Goal: Complete application form: Complete application form

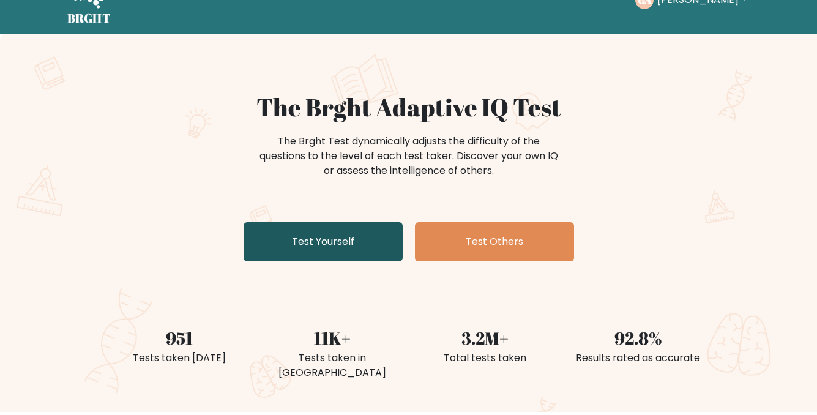
scroll to position [61, 0]
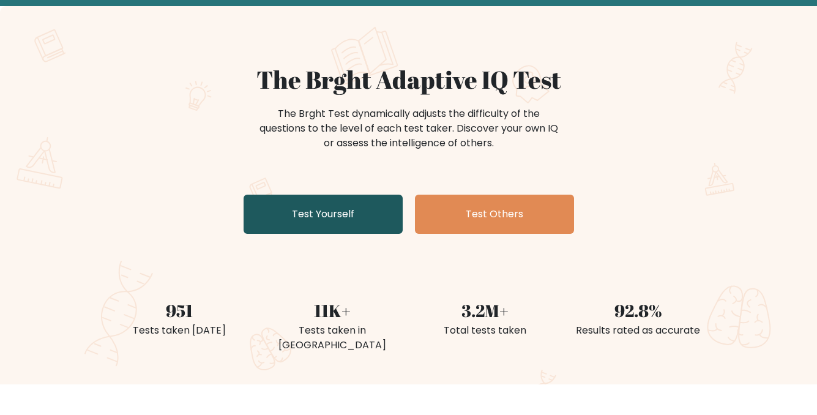
click at [308, 215] on link "Test Yourself" at bounding box center [323, 214] width 159 height 39
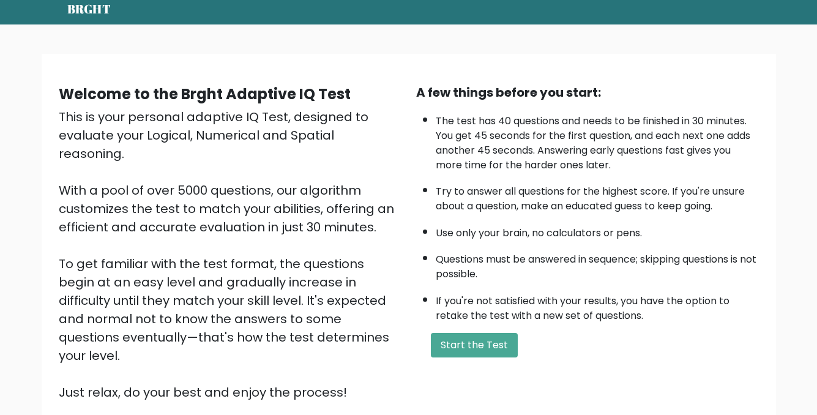
scroll to position [61, 0]
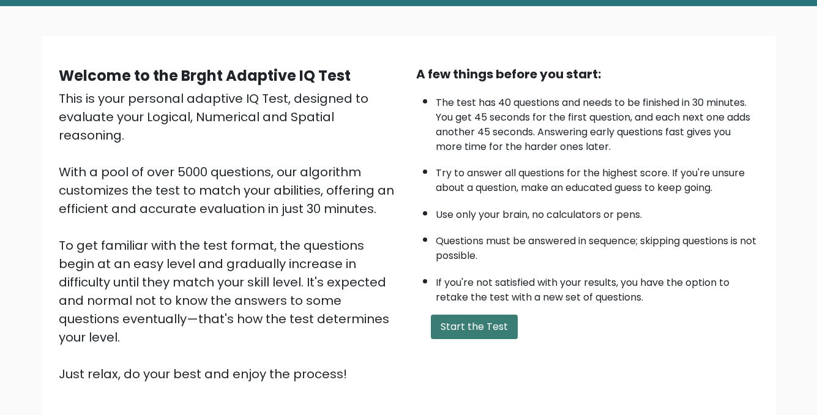
click at [469, 334] on button "Start the Test" at bounding box center [474, 327] width 87 height 24
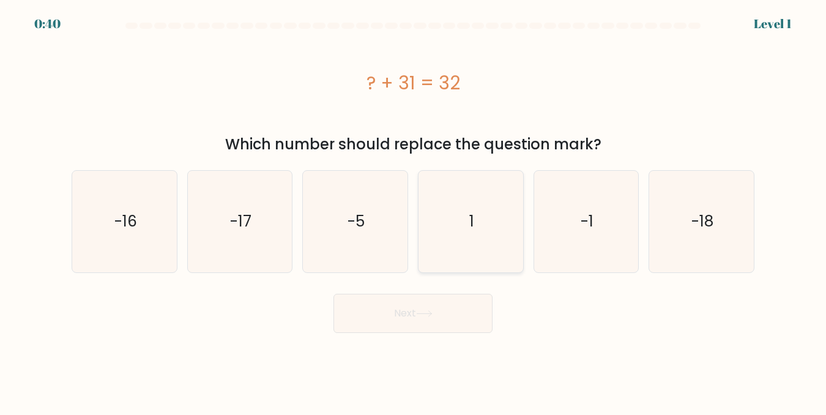
click at [508, 223] on icon "1" at bounding box center [470, 221] width 101 height 101
click at [414, 210] on input "d. 1" at bounding box center [413, 208] width 1 height 3
radio input "true"
click at [447, 313] on button "Next" at bounding box center [412, 313] width 159 height 39
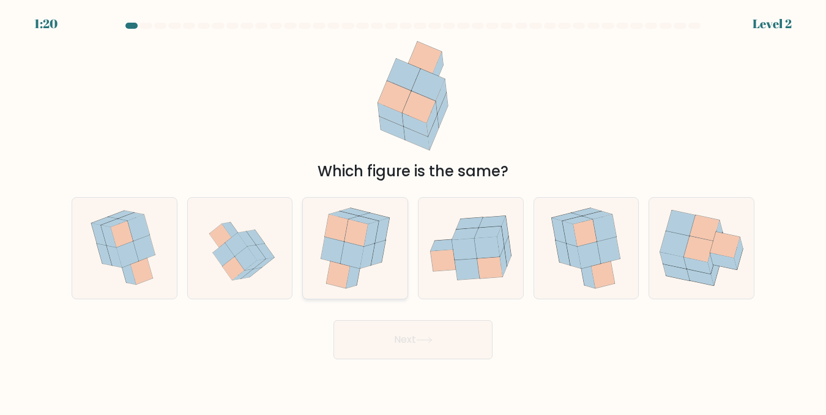
click at [352, 261] on icon at bounding box center [351, 254] width 23 height 27
click at [413, 210] on input "c." at bounding box center [413, 208] width 1 height 3
radio input "true"
click at [416, 350] on button "Next" at bounding box center [412, 339] width 159 height 39
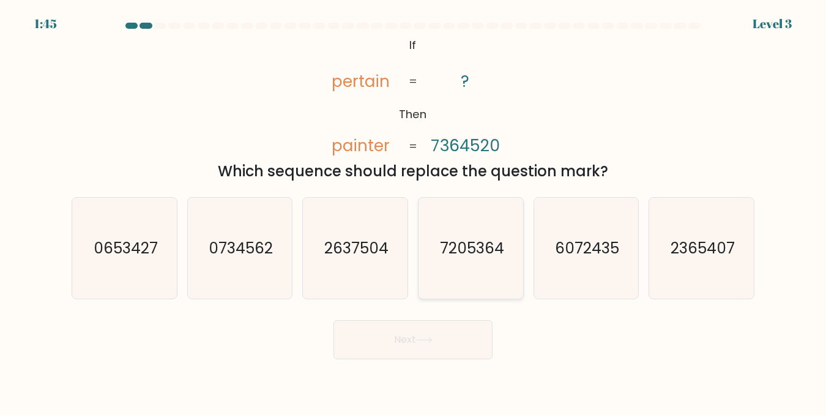
click at [419, 275] on div "7205364" at bounding box center [471, 248] width 106 height 102
click at [414, 210] on input "d. 7205364" at bounding box center [413, 208] width 1 height 3
radio input "true"
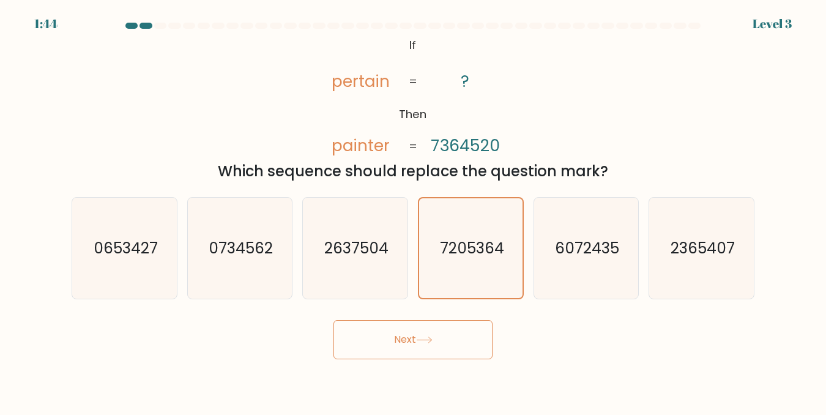
click at [427, 338] on icon at bounding box center [424, 340] width 17 height 7
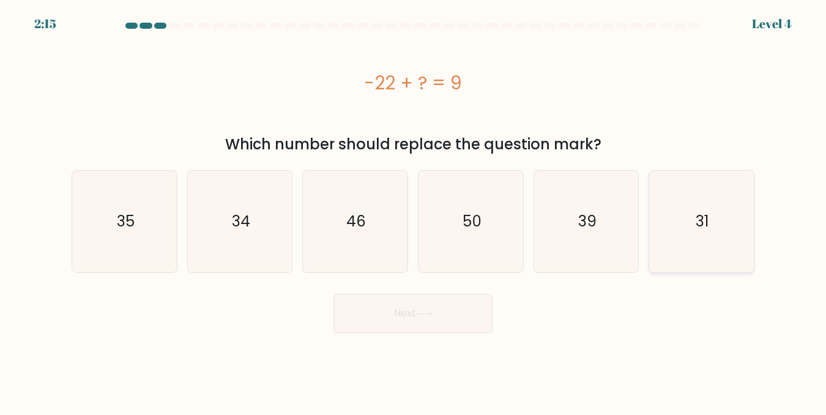
drag, startPoint x: 677, startPoint y: 217, endPoint x: 665, endPoint y: 234, distance: 20.2
click at [677, 218] on icon "31" at bounding box center [701, 221] width 101 height 101
click at [414, 210] on input "f. 31" at bounding box center [413, 208] width 1 height 3
radio input "true"
click at [469, 324] on button "Next" at bounding box center [412, 313] width 159 height 39
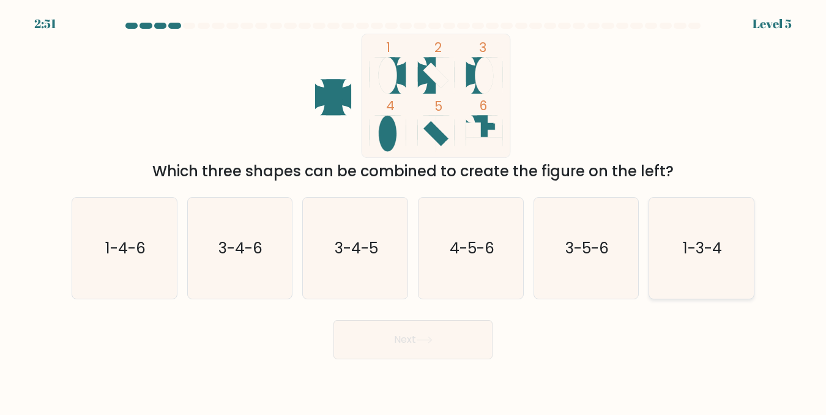
click at [719, 233] on icon "1-3-4" at bounding box center [701, 248] width 101 height 101
click at [414, 210] on input "f. 1-3-4" at bounding box center [413, 208] width 1 height 3
radio input "true"
click at [453, 348] on button "Next" at bounding box center [412, 339] width 159 height 39
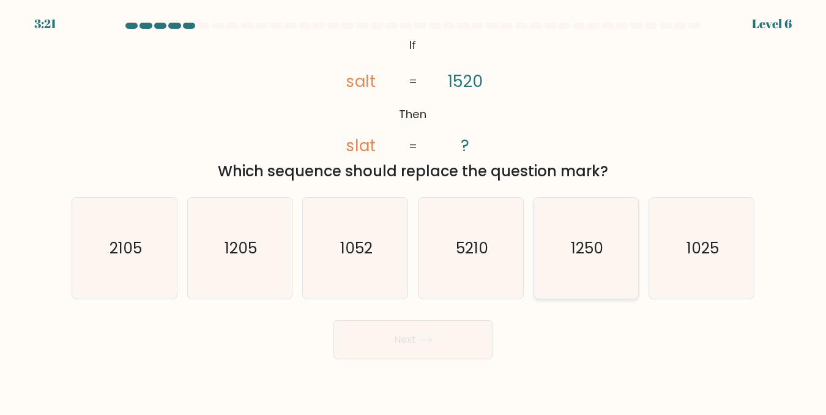
click at [614, 207] on icon "1250" at bounding box center [585, 248] width 101 height 101
click at [414, 207] on input "e. 1250" at bounding box center [413, 208] width 1 height 3
radio input "true"
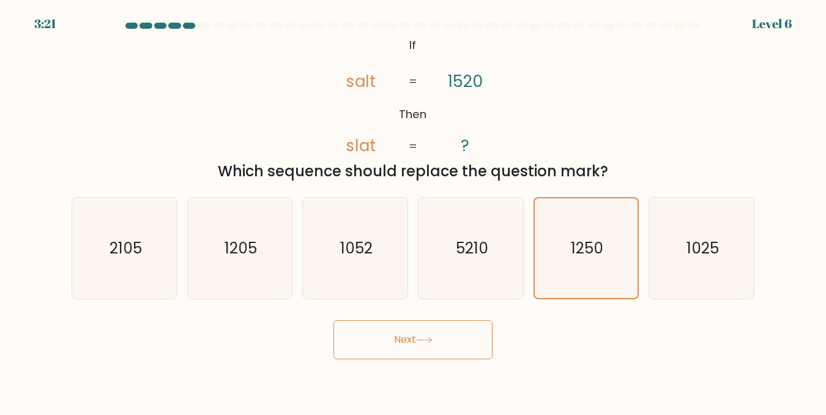
click at [451, 338] on button "Next" at bounding box center [412, 339] width 159 height 39
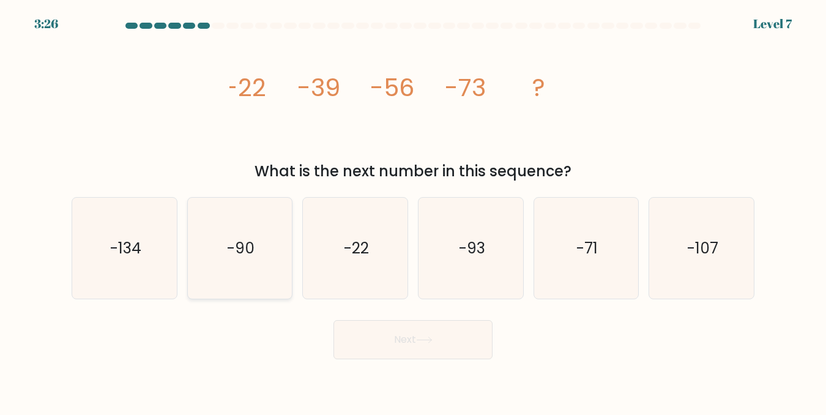
click at [229, 222] on icon "-90" at bounding box center [239, 248] width 101 height 101
click at [413, 210] on input "b. -90" at bounding box center [413, 208] width 1 height 3
radio input "true"
click at [447, 330] on button "Next" at bounding box center [412, 339] width 159 height 39
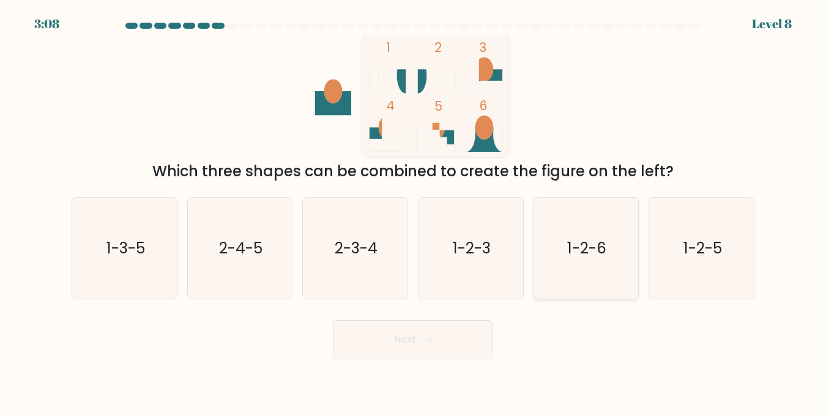
click at [552, 291] on icon "1-2-6" at bounding box center [585, 248] width 101 height 101
click at [414, 210] on input "e. 1-2-6" at bounding box center [413, 208] width 1 height 3
radio input "true"
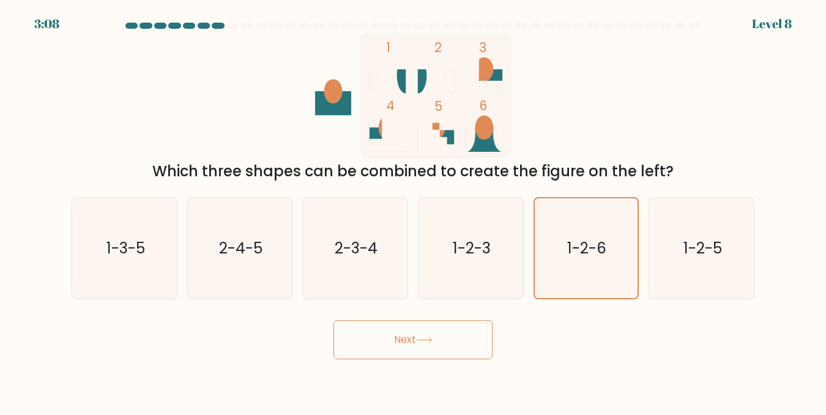
click at [445, 342] on button "Next" at bounding box center [412, 339] width 159 height 39
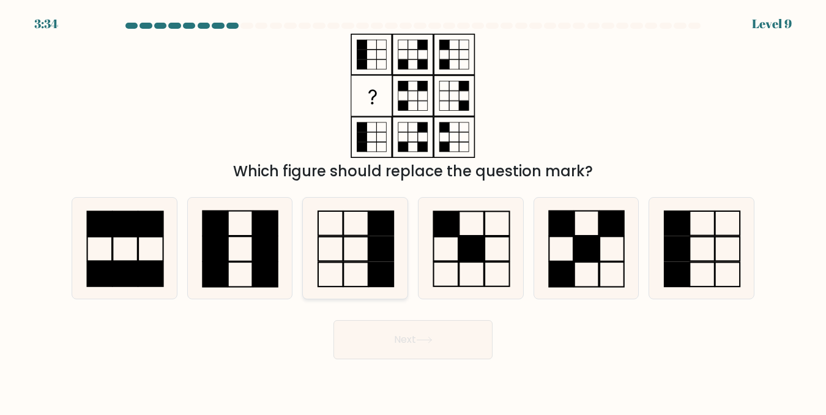
click at [344, 234] on rect at bounding box center [355, 223] width 25 height 24
click at [413, 210] on input "c." at bounding box center [413, 208] width 1 height 3
radio input "true"
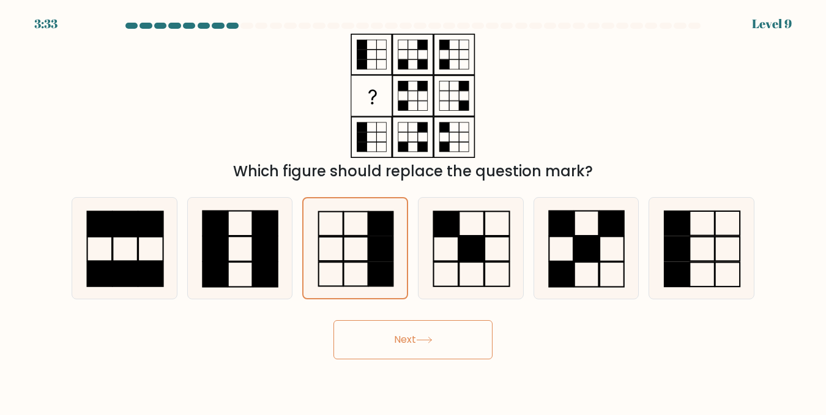
click at [439, 338] on button "Next" at bounding box center [412, 339] width 159 height 39
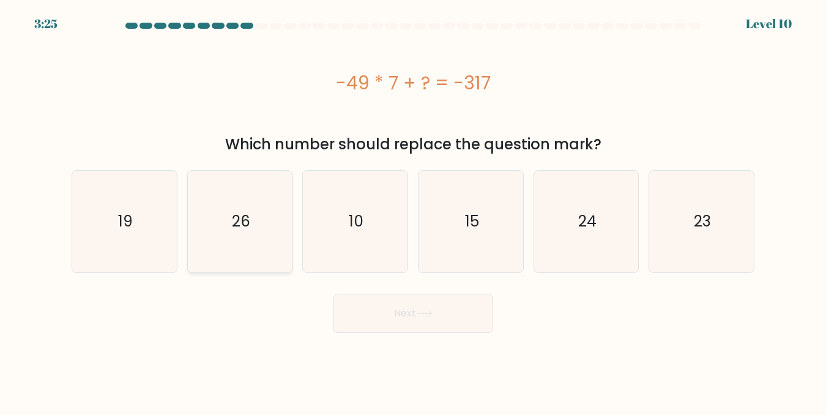
click at [234, 261] on icon "26" at bounding box center [239, 221] width 101 height 101
click at [413, 210] on input "b. 26" at bounding box center [413, 208] width 1 height 3
radio input "true"
click at [462, 323] on button "Next" at bounding box center [412, 313] width 159 height 39
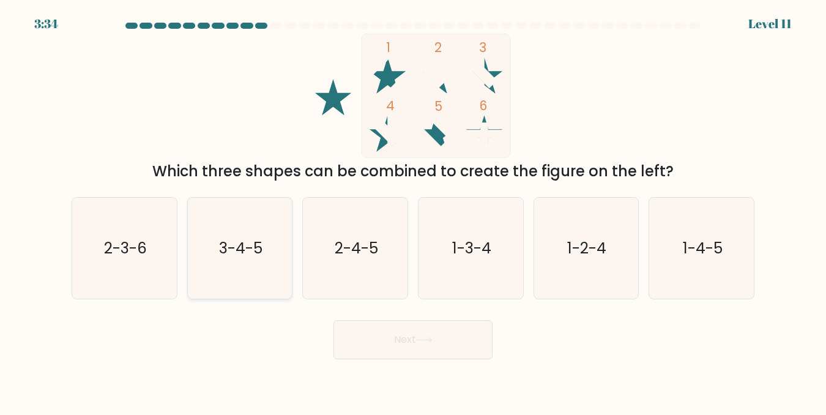
click at [259, 242] on text "3-4-5" at bounding box center [240, 247] width 43 height 21
click at [413, 210] on input "b. 3-4-5" at bounding box center [413, 208] width 1 height 3
radio input "true"
click at [444, 335] on button "Next" at bounding box center [412, 339] width 159 height 39
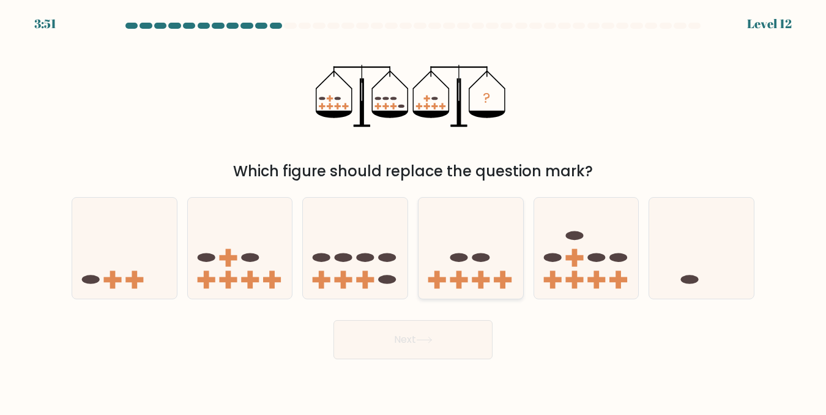
click at [472, 255] on icon at bounding box center [471, 248] width 105 height 86
click at [414, 210] on input "d." at bounding box center [413, 208] width 1 height 3
radio input "true"
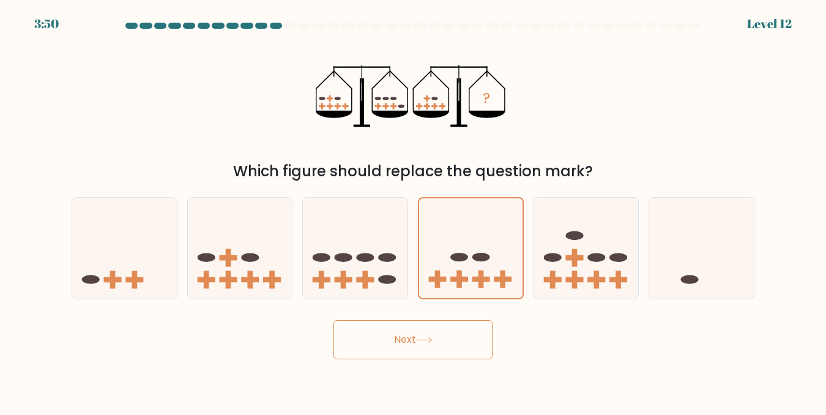
click at [455, 352] on button "Next" at bounding box center [412, 339] width 159 height 39
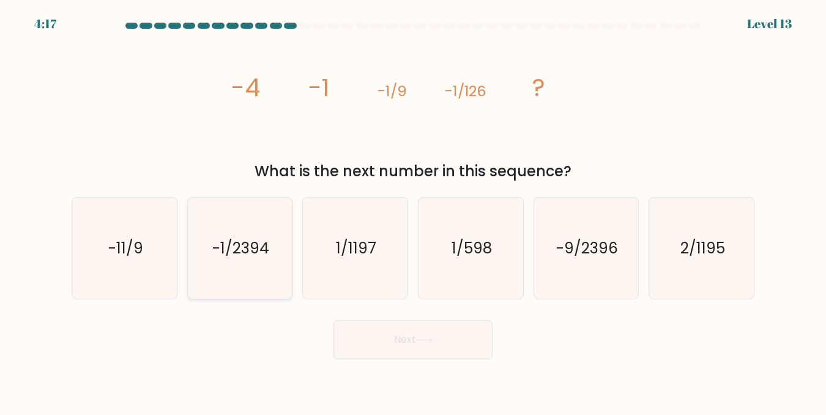
click at [234, 254] on text "-1/2394" at bounding box center [240, 247] width 57 height 21
click at [413, 210] on input "b. -1/2394" at bounding box center [413, 208] width 1 height 3
radio input "true"
click at [443, 347] on button "Next" at bounding box center [412, 339] width 159 height 39
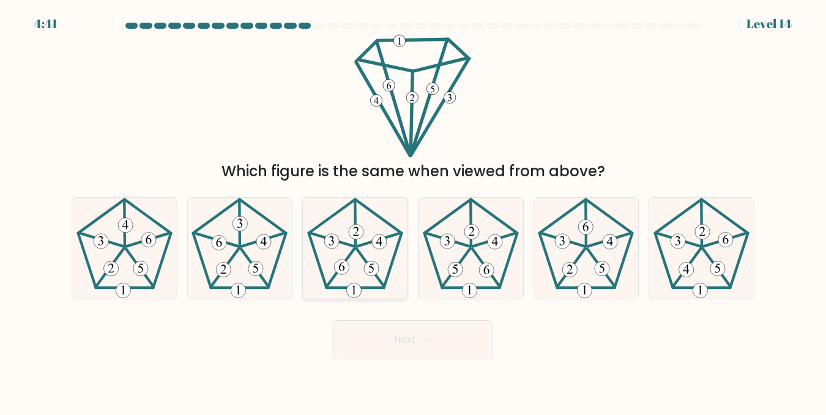
click at [360, 254] on 252 at bounding box center [371, 267] width 28 height 38
click at [413, 210] on input "c." at bounding box center [413, 208] width 1 height 3
radio input "true"
click at [431, 354] on button "Next" at bounding box center [412, 339] width 159 height 39
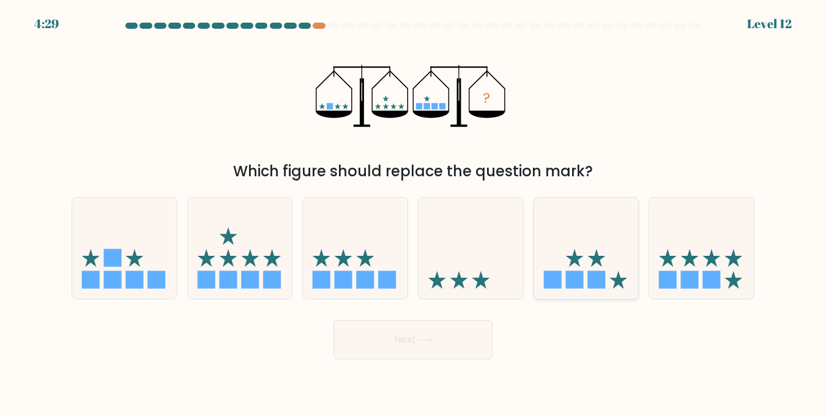
click at [614, 270] on icon at bounding box center [586, 248] width 105 height 86
click at [414, 210] on input "e." at bounding box center [413, 208] width 1 height 3
radio input "true"
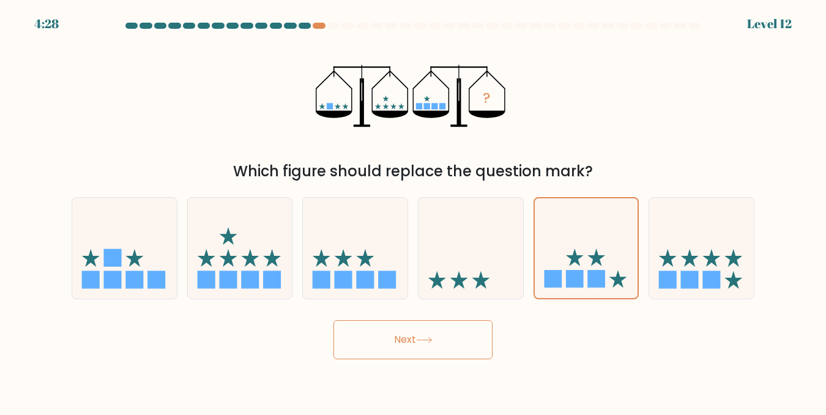
click at [476, 338] on button "Next" at bounding box center [412, 339] width 159 height 39
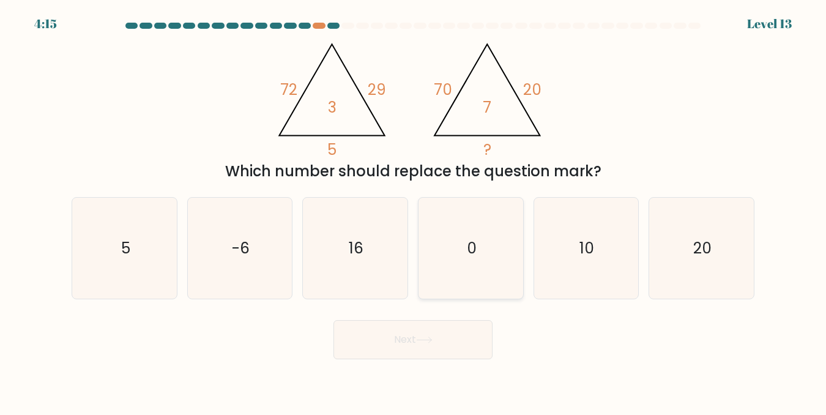
click at [467, 240] on text "0" at bounding box center [472, 247] width 10 height 21
click at [414, 210] on input "d. 0" at bounding box center [413, 208] width 1 height 3
radio input "true"
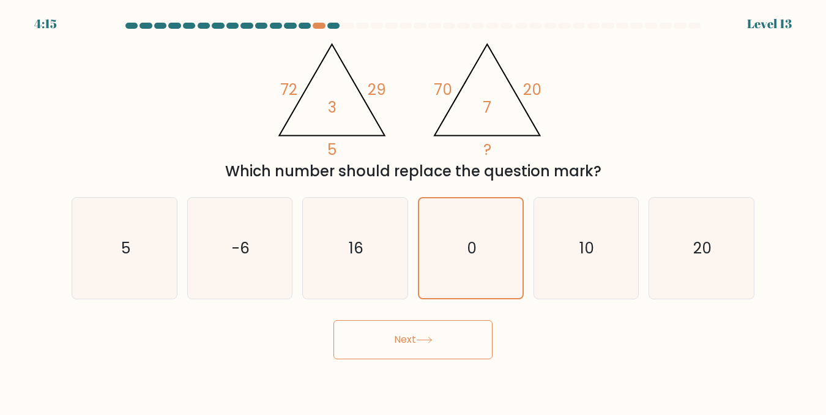
click at [473, 333] on button "Next" at bounding box center [412, 339] width 159 height 39
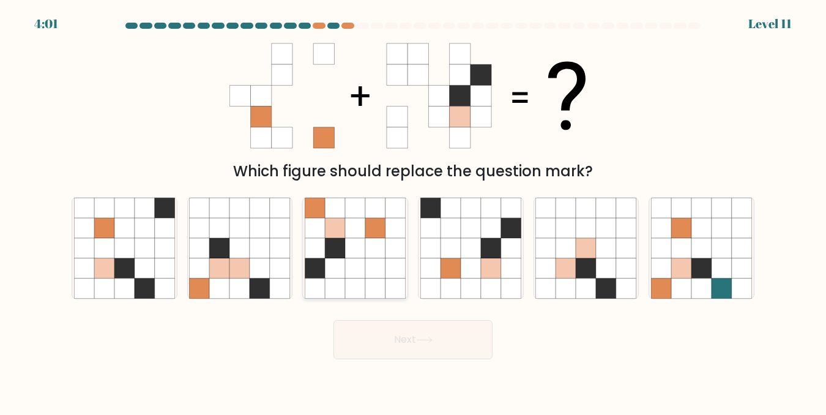
click at [378, 264] on icon at bounding box center [375, 268] width 20 height 20
click at [413, 210] on input "c." at bounding box center [413, 208] width 1 height 3
radio input "true"
click at [427, 344] on button "Next" at bounding box center [412, 339] width 159 height 39
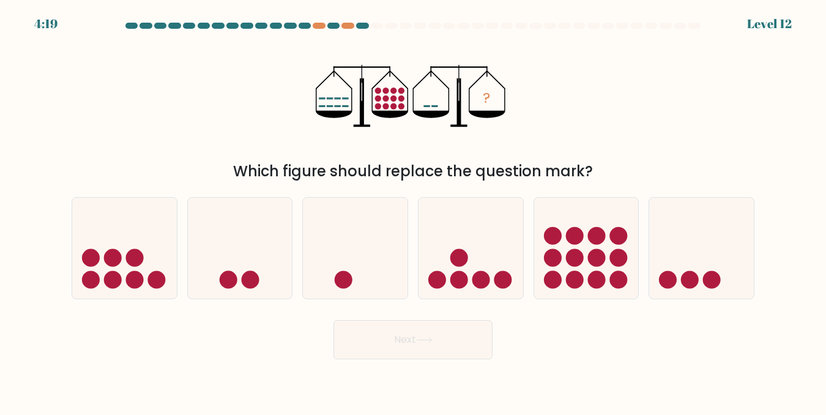
drag, startPoint x: 457, startPoint y: 269, endPoint x: 461, endPoint y: 303, distance: 34.5
click at [458, 278] on icon at bounding box center [471, 248] width 105 height 86
click at [414, 210] on input "d." at bounding box center [413, 208] width 1 height 3
radio input "true"
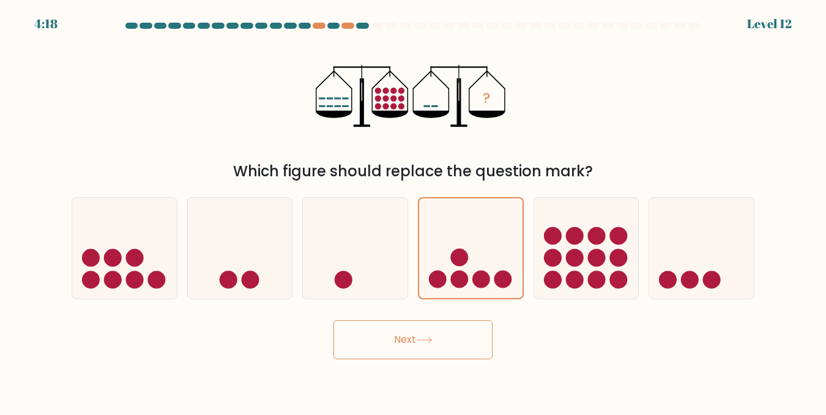
click at [463, 329] on button "Next" at bounding box center [412, 339] width 159 height 39
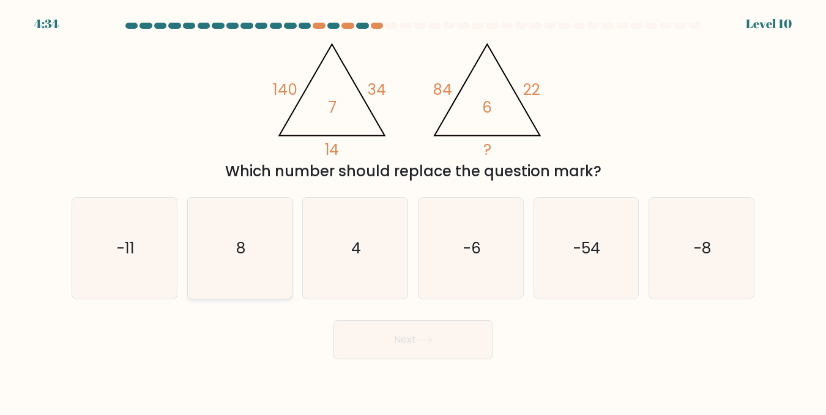
click at [252, 262] on icon "8" at bounding box center [239, 248] width 101 height 101
click at [413, 210] on input "b. 8" at bounding box center [413, 208] width 1 height 3
radio input "true"
click at [430, 340] on icon at bounding box center [424, 340] width 15 height 6
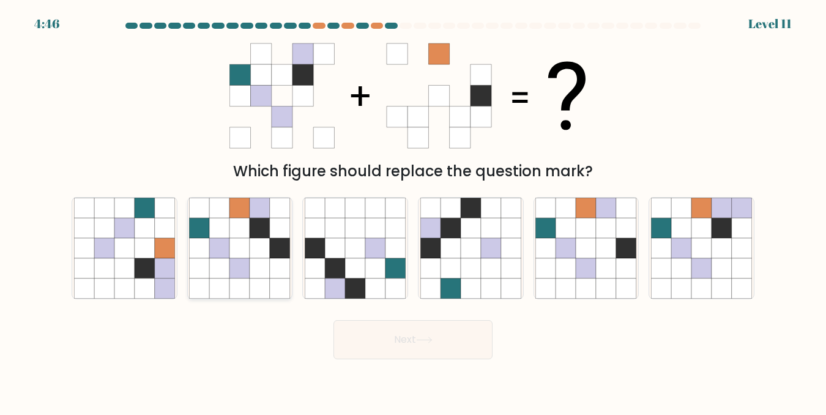
click at [226, 280] on icon at bounding box center [220, 288] width 20 height 20
click at [413, 210] on input "b." at bounding box center [413, 208] width 1 height 3
radio input "true"
click at [449, 343] on button "Next" at bounding box center [412, 339] width 159 height 39
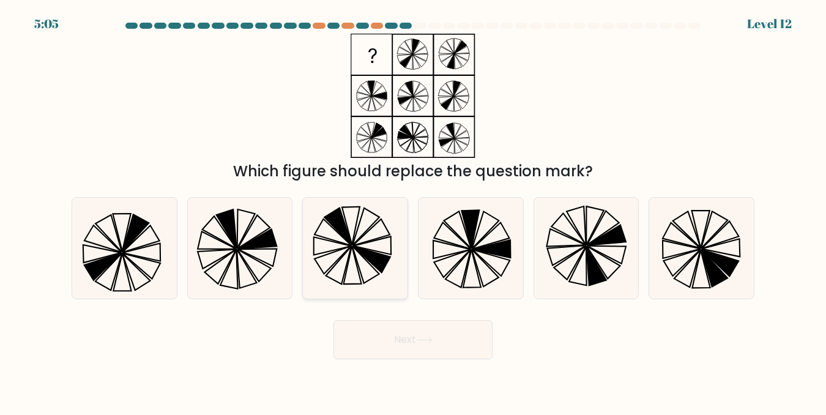
click at [355, 248] on icon at bounding box center [371, 259] width 37 height 26
click at [413, 210] on input "c." at bounding box center [413, 208] width 1 height 3
radio input "true"
click at [439, 340] on button "Next" at bounding box center [412, 339] width 159 height 39
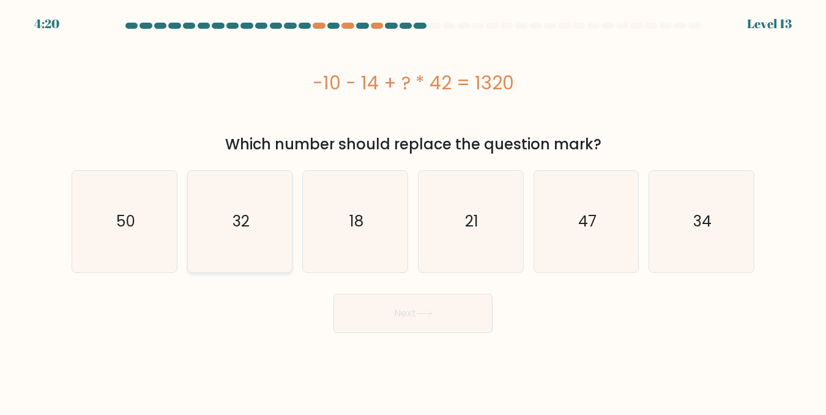
click at [256, 240] on icon "32" at bounding box center [239, 221] width 101 height 101
click at [413, 210] on input "b. 32" at bounding box center [413, 208] width 1 height 3
radio input "true"
click at [422, 303] on button "Next" at bounding box center [412, 313] width 159 height 39
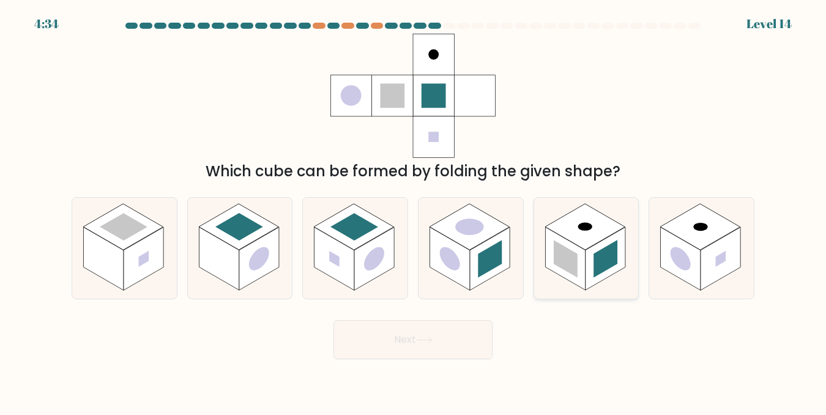
click at [604, 287] on icon at bounding box center [586, 248] width 105 height 101
click at [414, 210] on input "e." at bounding box center [413, 208] width 1 height 3
radio input "true"
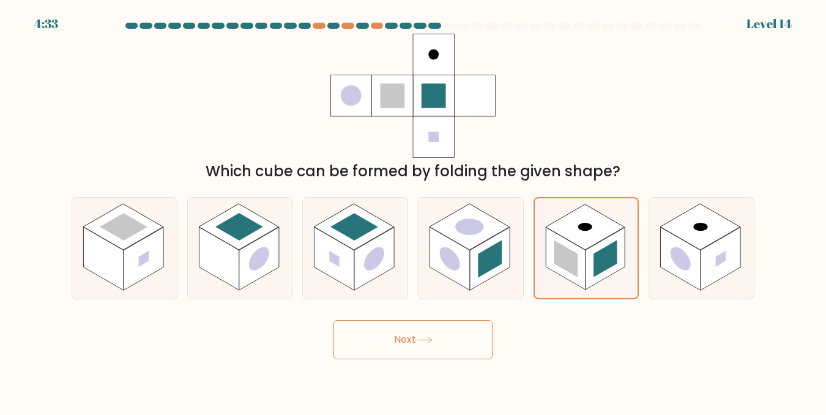
click at [460, 346] on button "Next" at bounding box center [412, 339] width 159 height 39
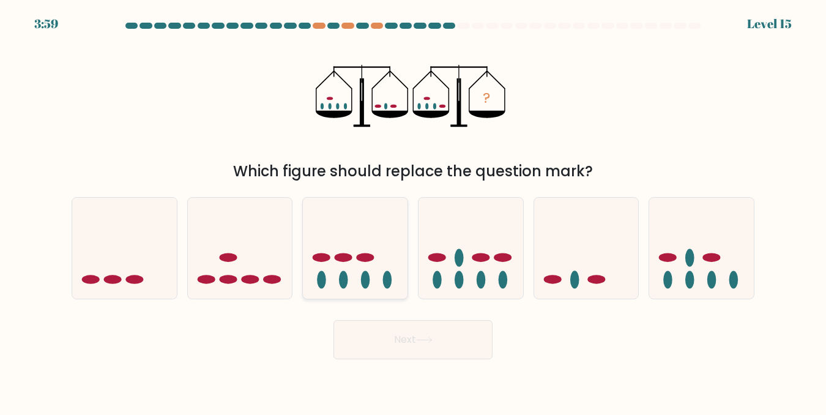
click at [379, 267] on icon at bounding box center [355, 248] width 105 height 86
click at [413, 210] on input "c." at bounding box center [413, 208] width 1 height 3
radio input "true"
click at [463, 342] on button "Next" at bounding box center [412, 339] width 159 height 39
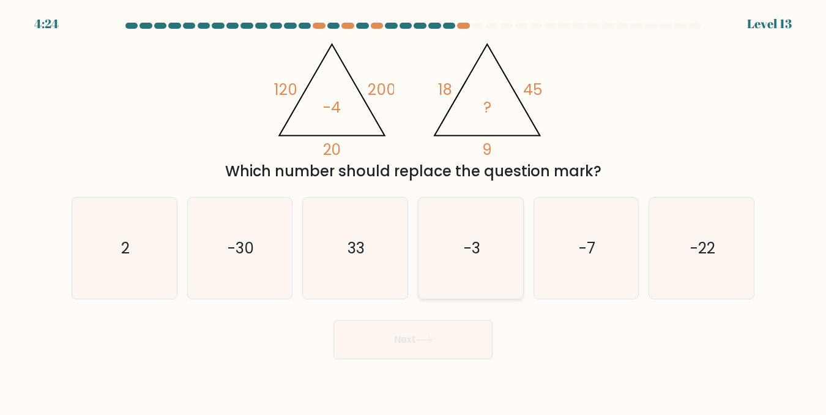
click at [500, 272] on icon "-3" at bounding box center [470, 248] width 101 height 101
click at [414, 210] on input "d. -3" at bounding box center [413, 208] width 1 height 3
radio input "true"
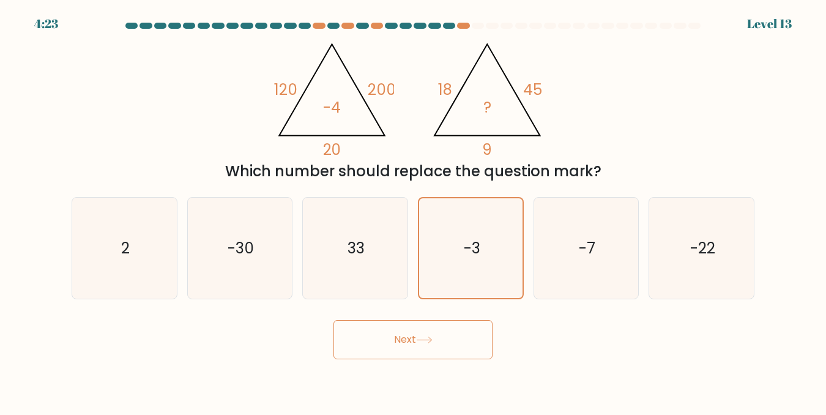
click at [478, 335] on button "Next" at bounding box center [412, 339] width 159 height 39
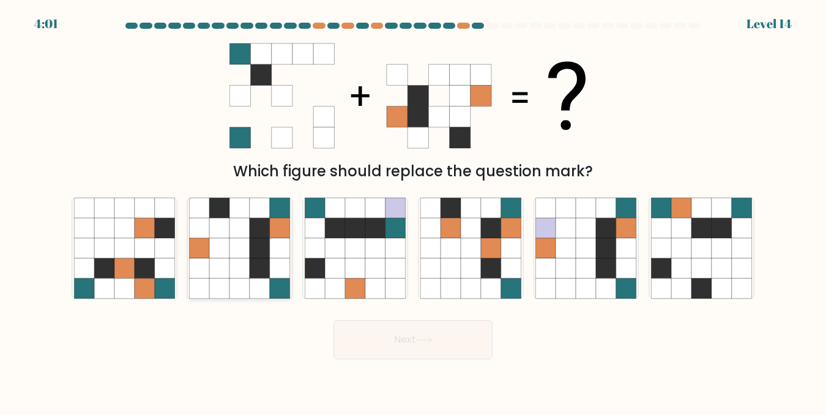
click at [263, 263] on icon at bounding box center [260, 268] width 20 height 20
click at [413, 210] on input "b." at bounding box center [413, 208] width 1 height 3
radio input "true"
click at [432, 342] on icon at bounding box center [424, 340] width 17 height 7
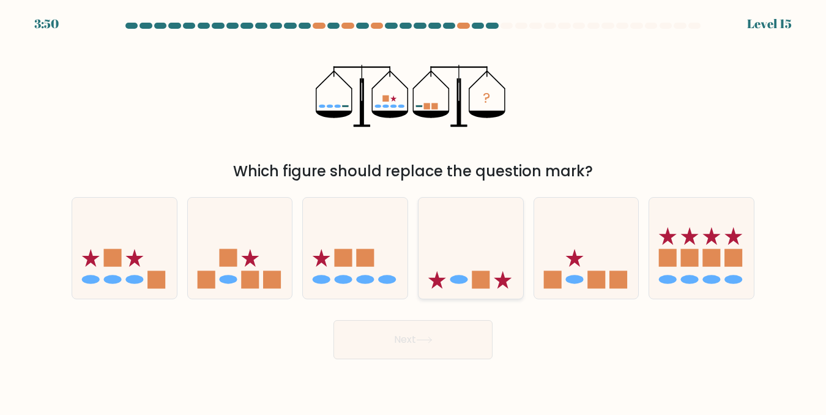
click at [467, 270] on icon at bounding box center [471, 248] width 105 height 86
click at [414, 210] on input "d." at bounding box center [413, 208] width 1 height 3
radio input "true"
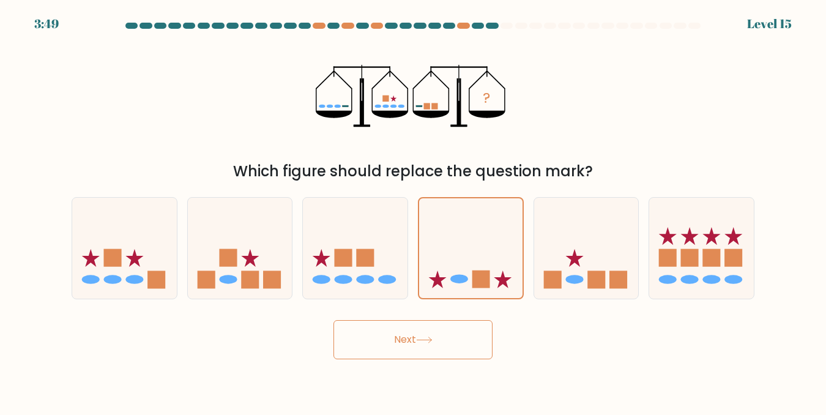
click at [455, 335] on button "Next" at bounding box center [412, 339] width 159 height 39
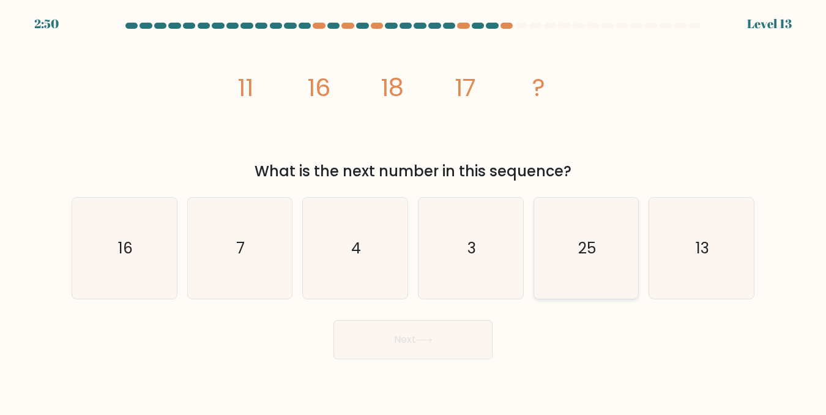
click at [621, 265] on icon "25" at bounding box center [585, 248] width 101 height 101
click at [414, 210] on input "e. 25" at bounding box center [413, 208] width 1 height 3
radio input "true"
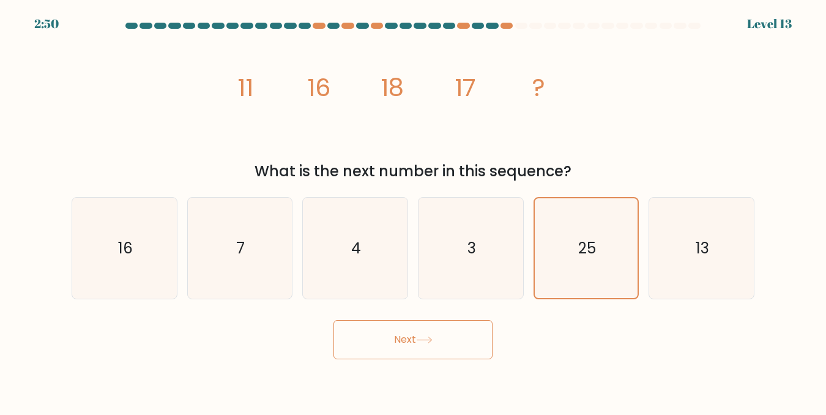
click at [467, 347] on button "Next" at bounding box center [412, 339] width 159 height 39
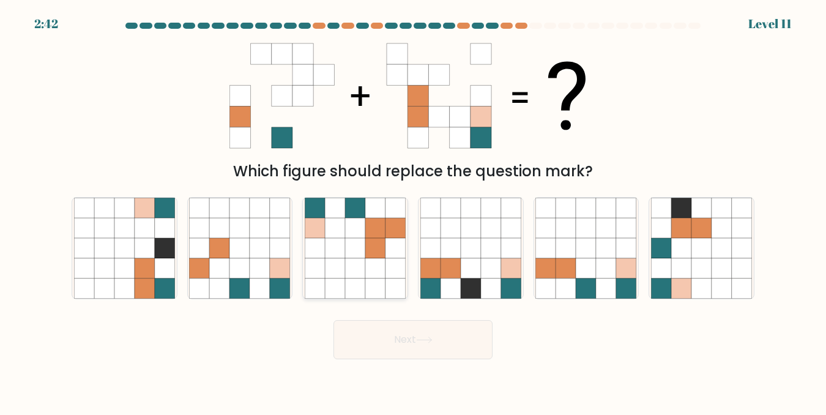
click at [374, 204] on icon at bounding box center [375, 208] width 20 height 20
click at [413, 207] on input "c." at bounding box center [413, 208] width 1 height 3
radio input "true"
click at [423, 337] on icon at bounding box center [424, 340] width 17 height 7
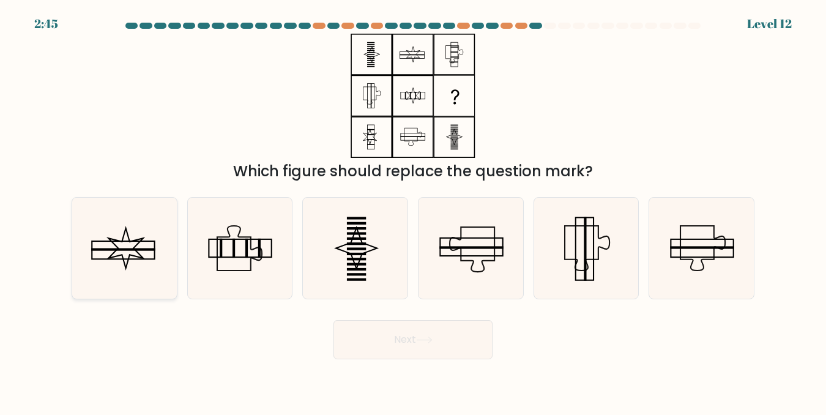
click at [148, 261] on icon at bounding box center [124, 248] width 101 height 101
click at [413, 210] on input "a." at bounding box center [413, 208] width 1 height 3
radio input "true"
click at [408, 339] on button "Next" at bounding box center [412, 339] width 159 height 39
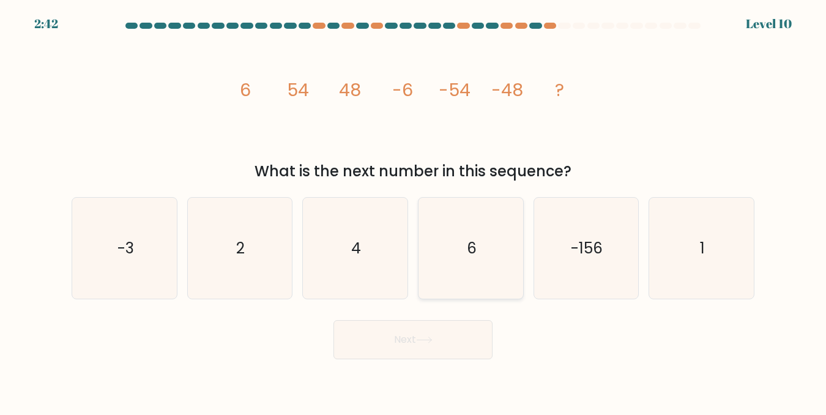
click at [467, 266] on icon "6" at bounding box center [470, 248] width 101 height 101
click at [414, 210] on input "d. 6" at bounding box center [413, 208] width 1 height 3
radio input "true"
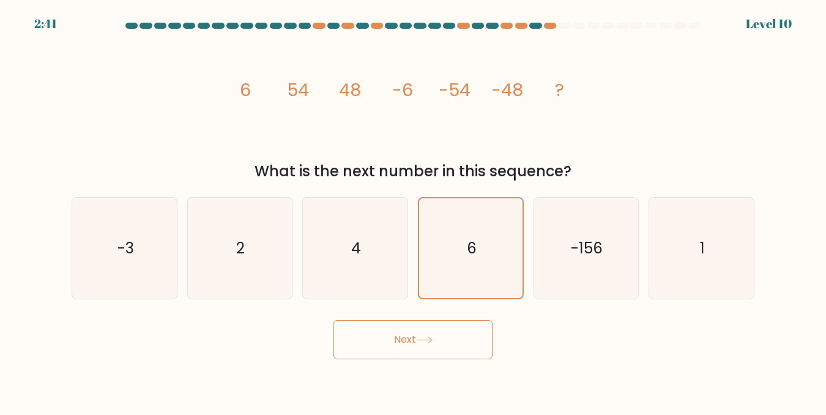
click at [456, 333] on button "Next" at bounding box center [412, 339] width 159 height 39
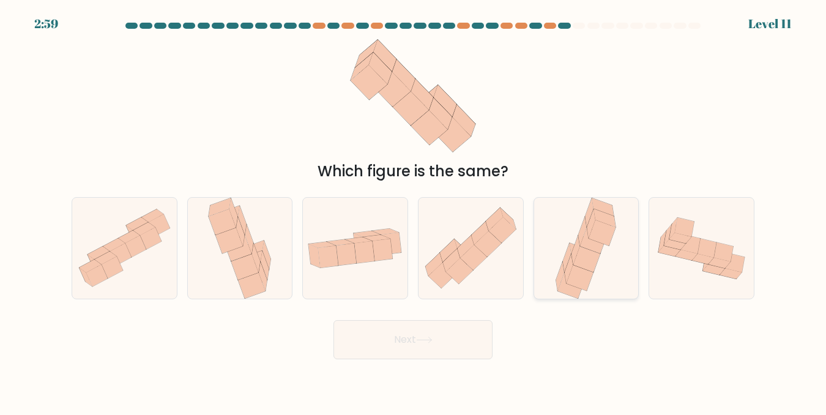
click at [592, 272] on icon at bounding box center [580, 278] width 27 height 26
click at [414, 210] on input "e." at bounding box center [413, 208] width 1 height 3
radio input "true"
click at [464, 351] on button "Next" at bounding box center [412, 339] width 159 height 39
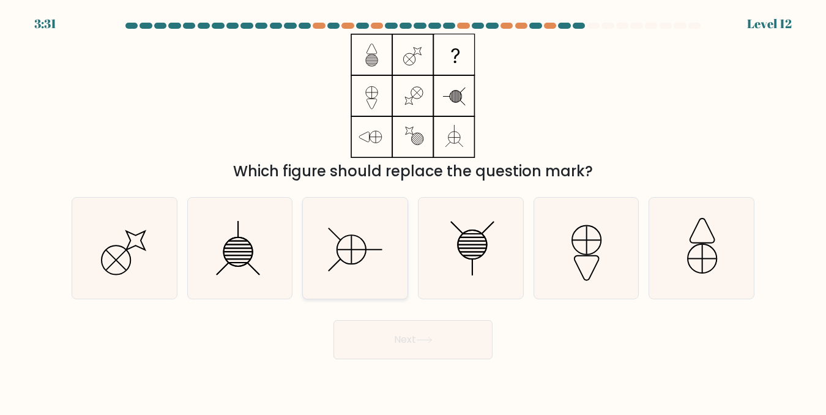
click at [365, 246] on icon at bounding box center [355, 248] width 101 height 101
click at [413, 210] on input "c." at bounding box center [413, 208] width 1 height 3
radio input "true"
click at [444, 339] on button "Next" at bounding box center [412, 339] width 159 height 39
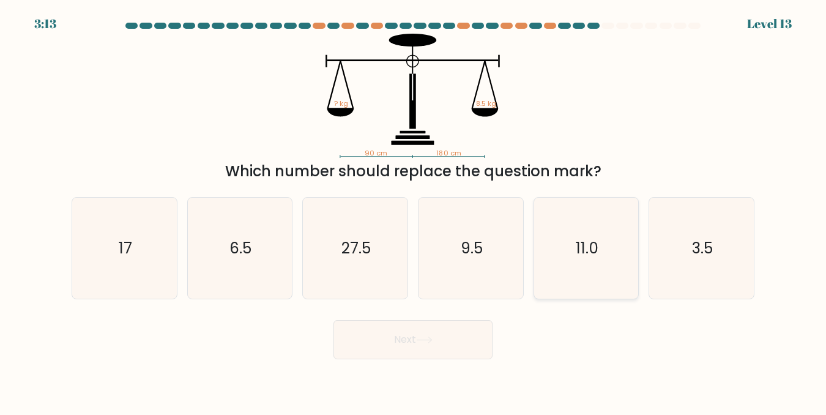
click at [594, 255] on text "11.0" at bounding box center [587, 247] width 23 height 21
click at [414, 210] on input "e. 11.0" at bounding box center [413, 208] width 1 height 3
radio input "true"
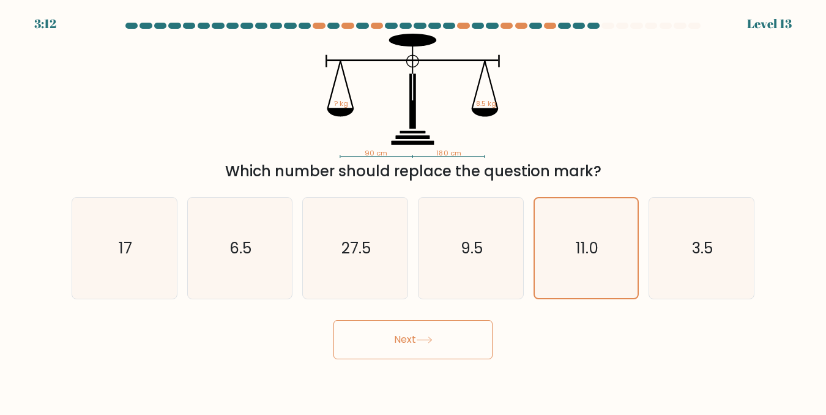
click at [442, 354] on button "Next" at bounding box center [412, 339] width 159 height 39
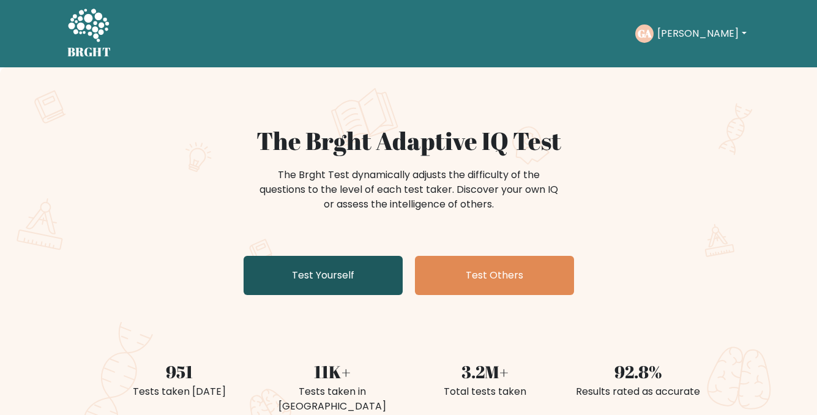
click at [349, 270] on link "Test Yourself" at bounding box center [323, 275] width 159 height 39
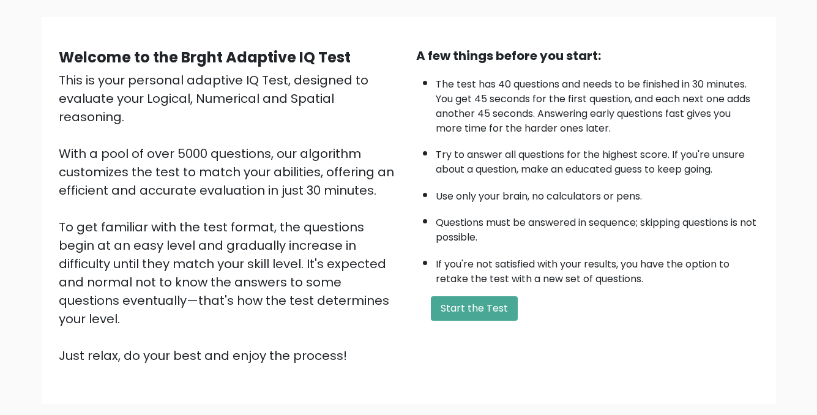
scroll to position [61, 0]
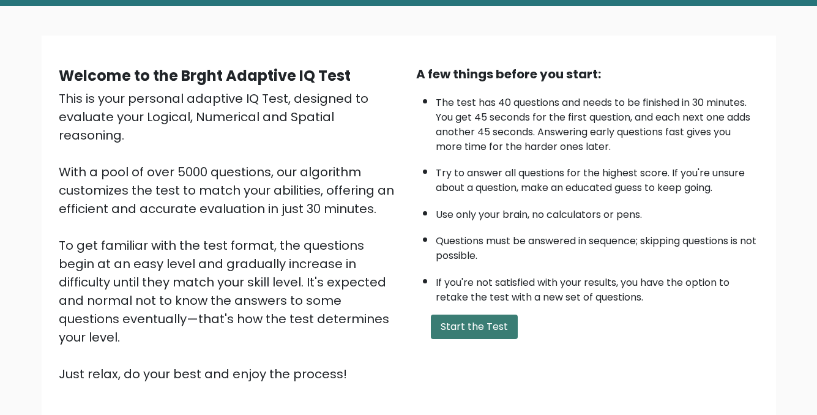
click at [460, 333] on button "Start the Test" at bounding box center [474, 327] width 87 height 24
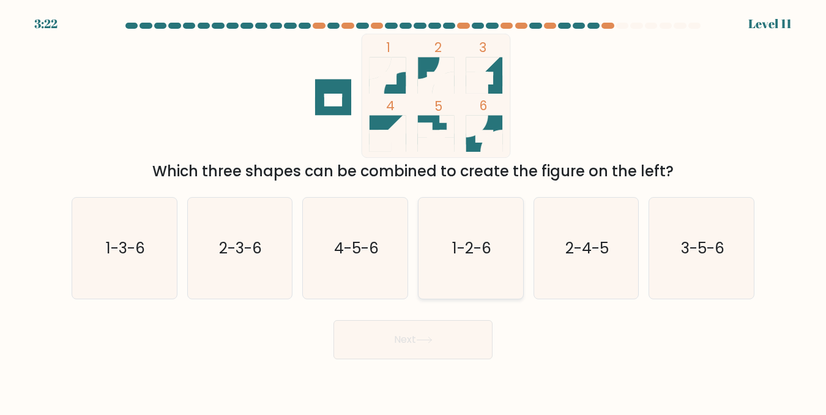
click at [483, 261] on icon "1-2-6" at bounding box center [470, 248] width 101 height 101
click at [414, 210] on input "d. 1-2-6" at bounding box center [413, 208] width 1 height 3
radio input "true"
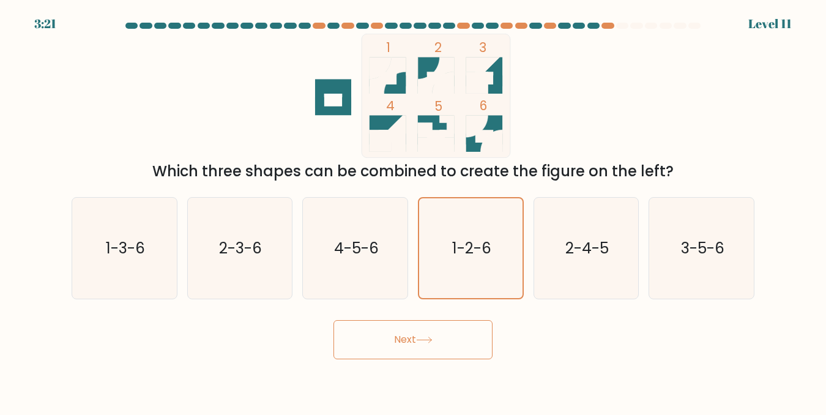
click at [478, 330] on button "Next" at bounding box center [412, 339] width 159 height 39
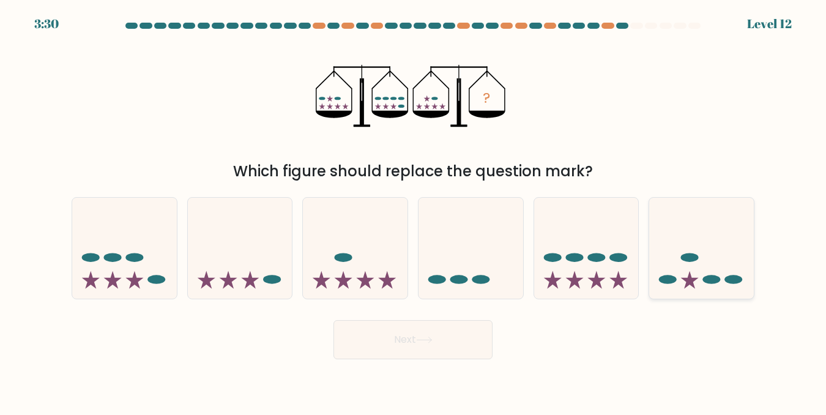
drag, startPoint x: 711, startPoint y: 213, endPoint x: 709, endPoint y: 256, distance: 43.5
click at [712, 213] on icon at bounding box center [701, 248] width 105 height 86
click at [414, 210] on input "f." at bounding box center [413, 208] width 1 height 3
radio input "true"
click at [404, 341] on button "Next" at bounding box center [412, 339] width 159 height 39
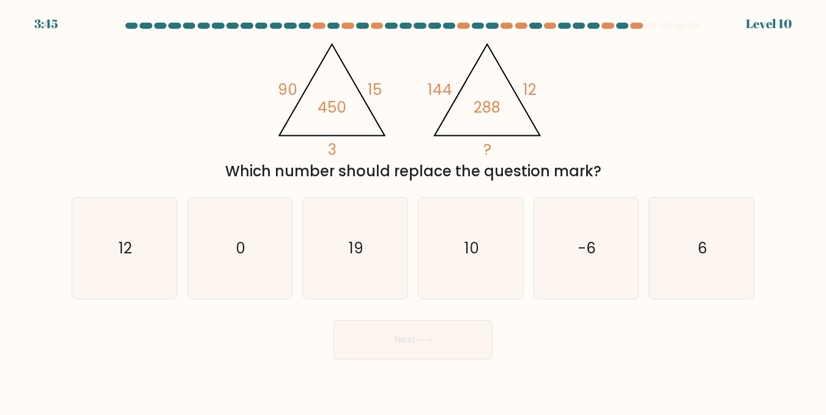
drag, startPoint x: 485, startPoint y: 251, endPoint x: 472, endPoint y: 302, distance: 52.5
click at [485, 252] on icon "10" at bounding box center [470, 248] width 101 height 101
click at [414, 210] on input "d. 10" at bounding box center [413, 208] width 1 height 3
radio input "true"
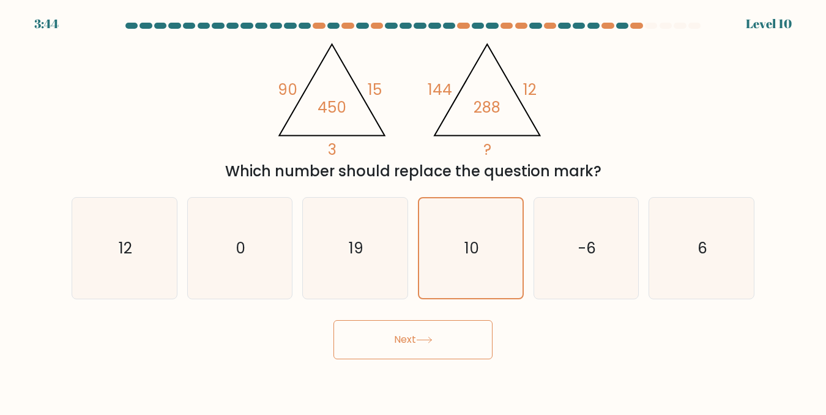
click at [458, 336] on button "Next" at bounding box center [412, 339] width 159 height 39
